Goal: Navigation & Orientation: Find specific page/section

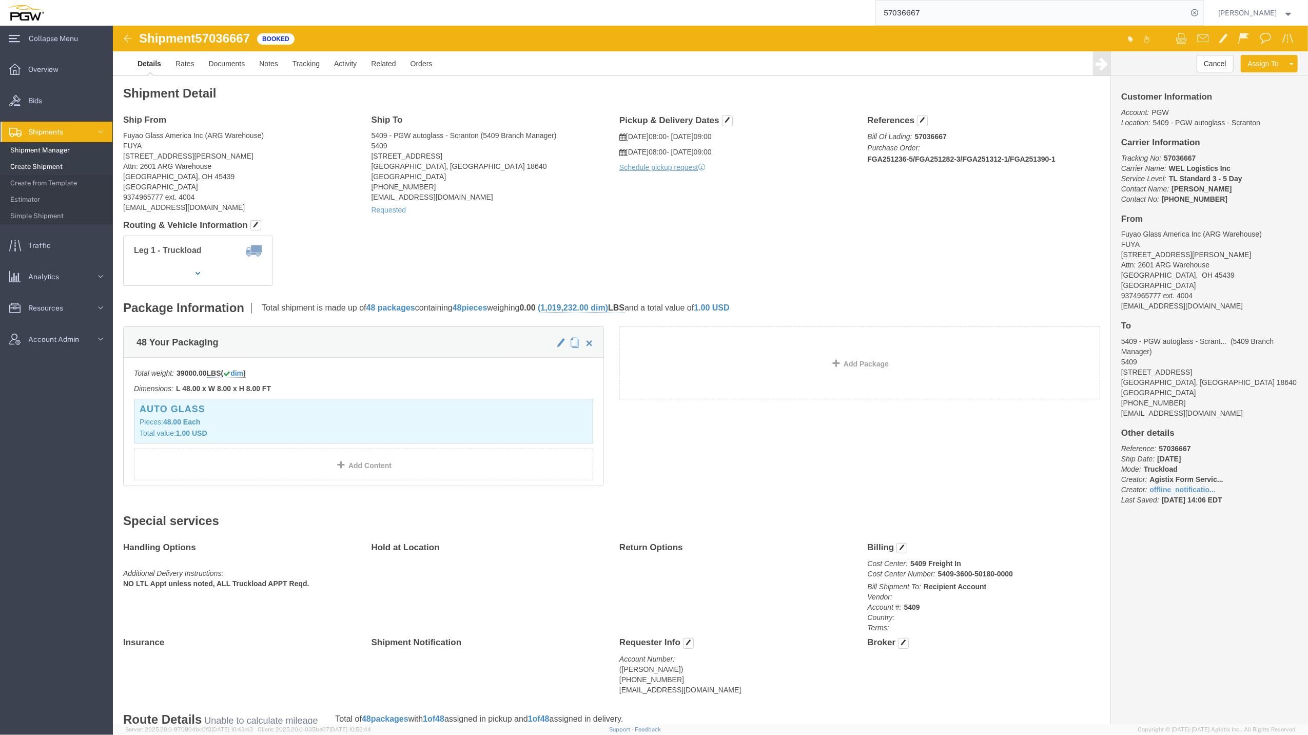
click at [47, 153] on span "Shipment Manager" at bounding box center [57, 150] width 95 height 21
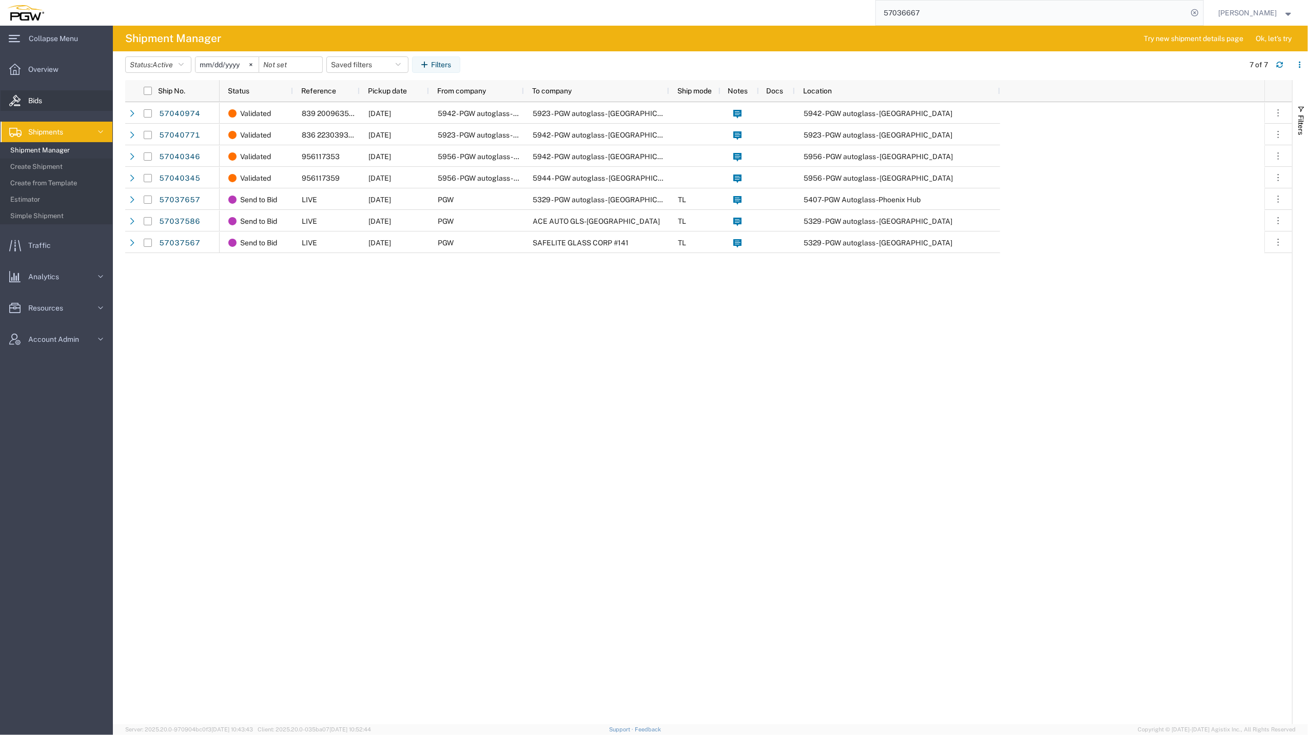
click at [42, 99] on span "Bids" at bounding box center [38, 100] width 21 height 21
